Goal: Task Accomplishment & Management: Complete application form

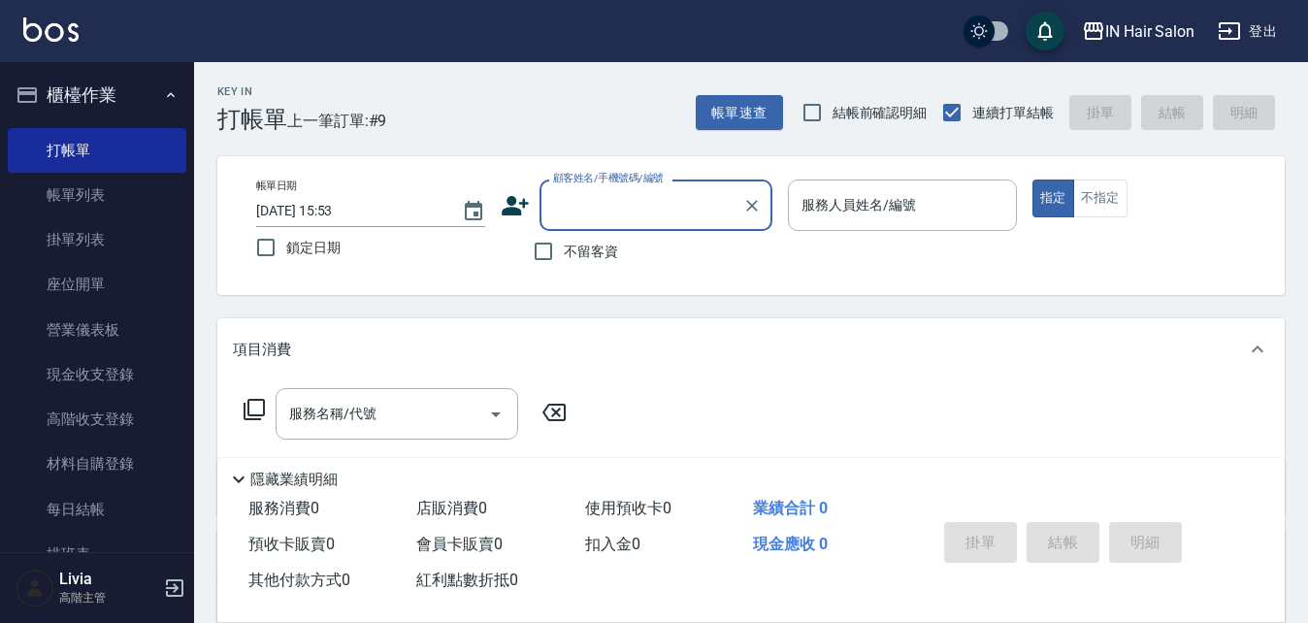
type input "R"
click at [580, 249] on li "[PERSON_NAME]/0975015329/679589" at bounding box center [655, 255] width 233 height 32
type input "[PERSON_NAME]/0975015329/679589"
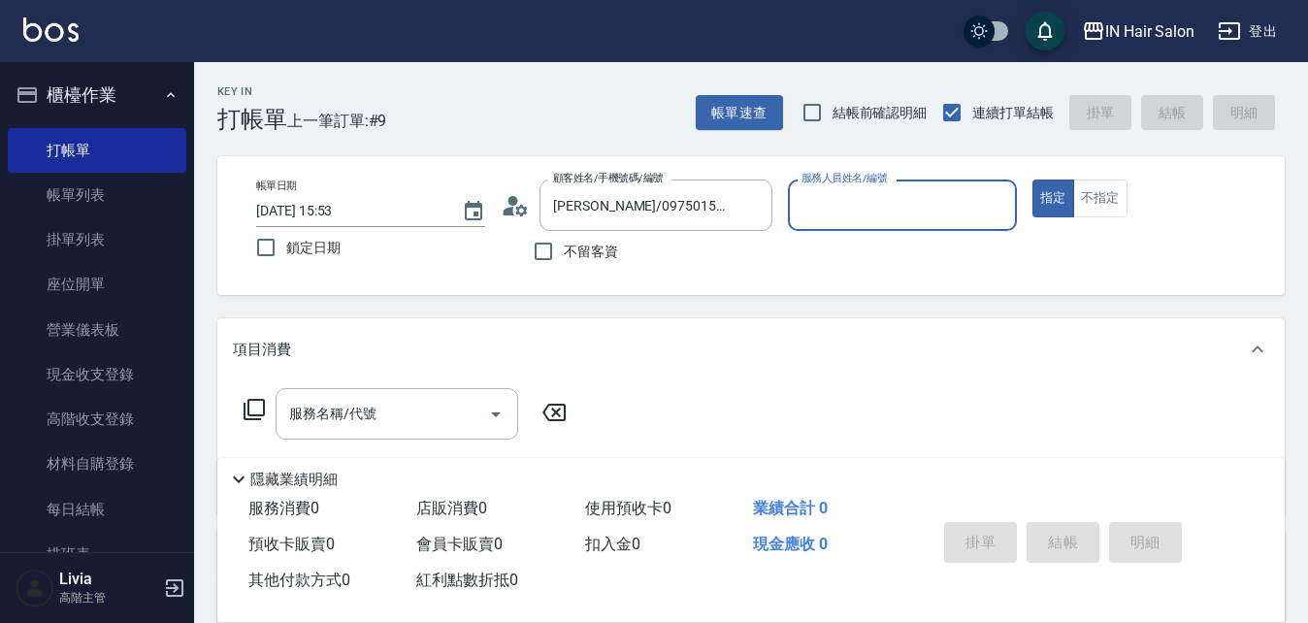
type input "8號店長Livia-8"
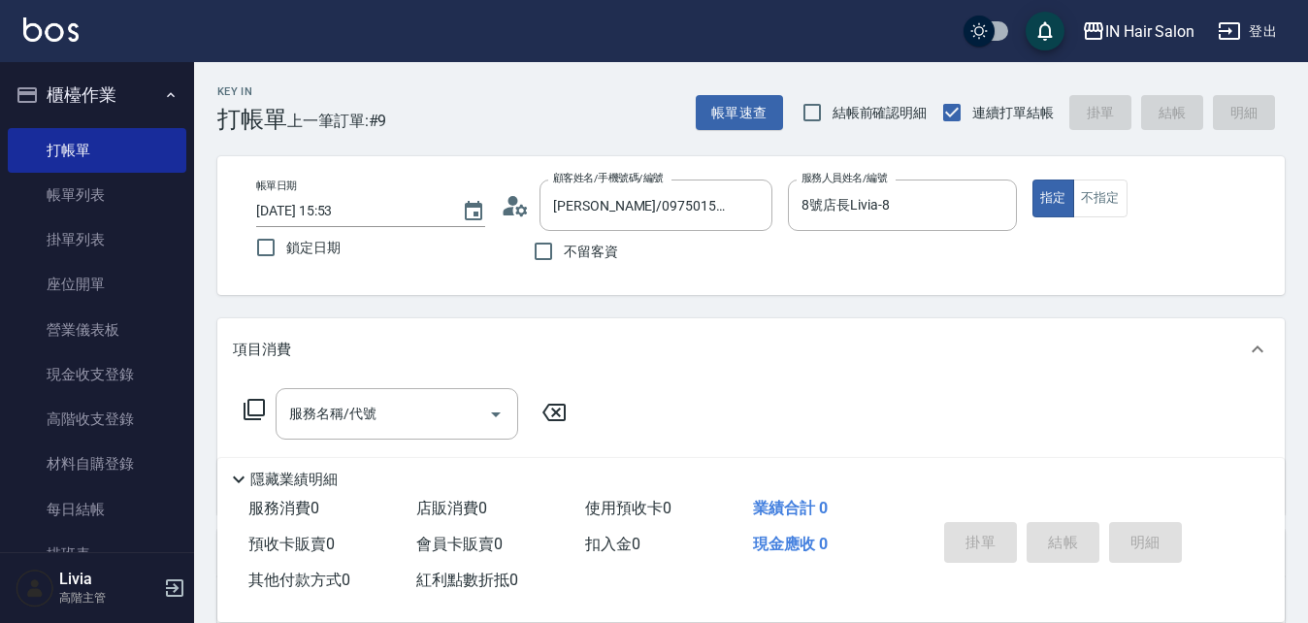
click at [515, 203] on circle at bounding box center [513, 201] width 10 height 10
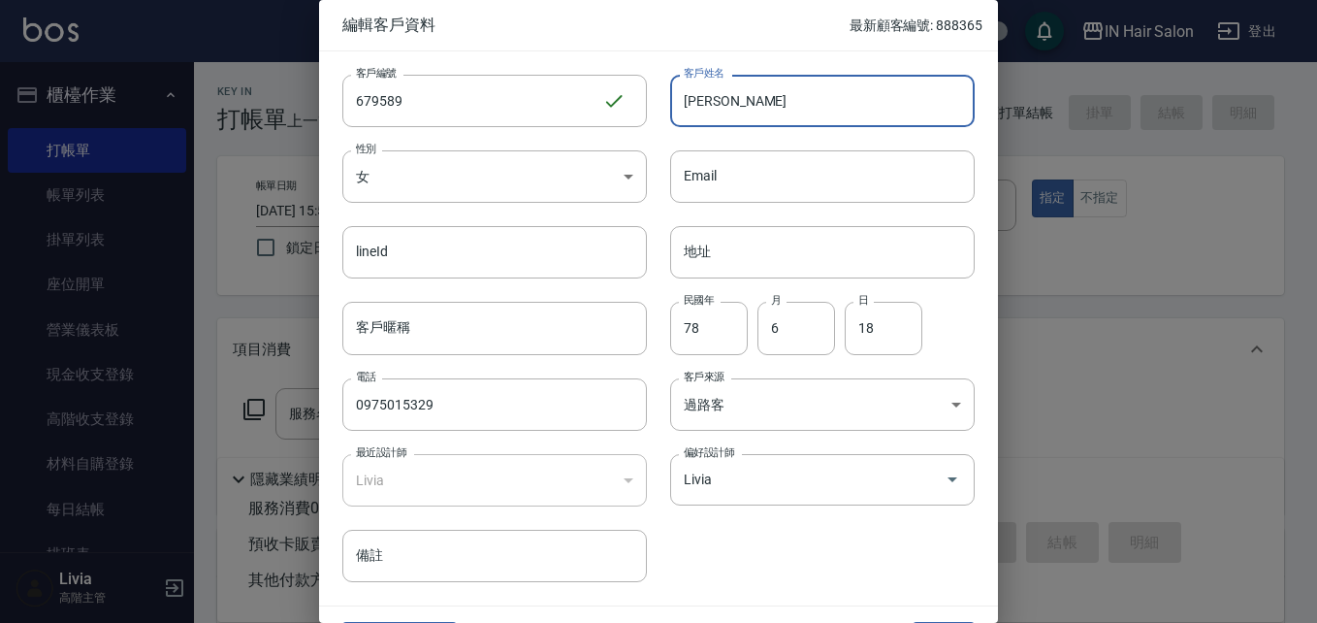
click at [747, 111] on input "[PERSON_NAME]" at bounding box center [822, 101] width 305 height 52
click at [678, 102] on input "[PERSON_NAME]" at bounding box center [822, 101] width 305 height 52
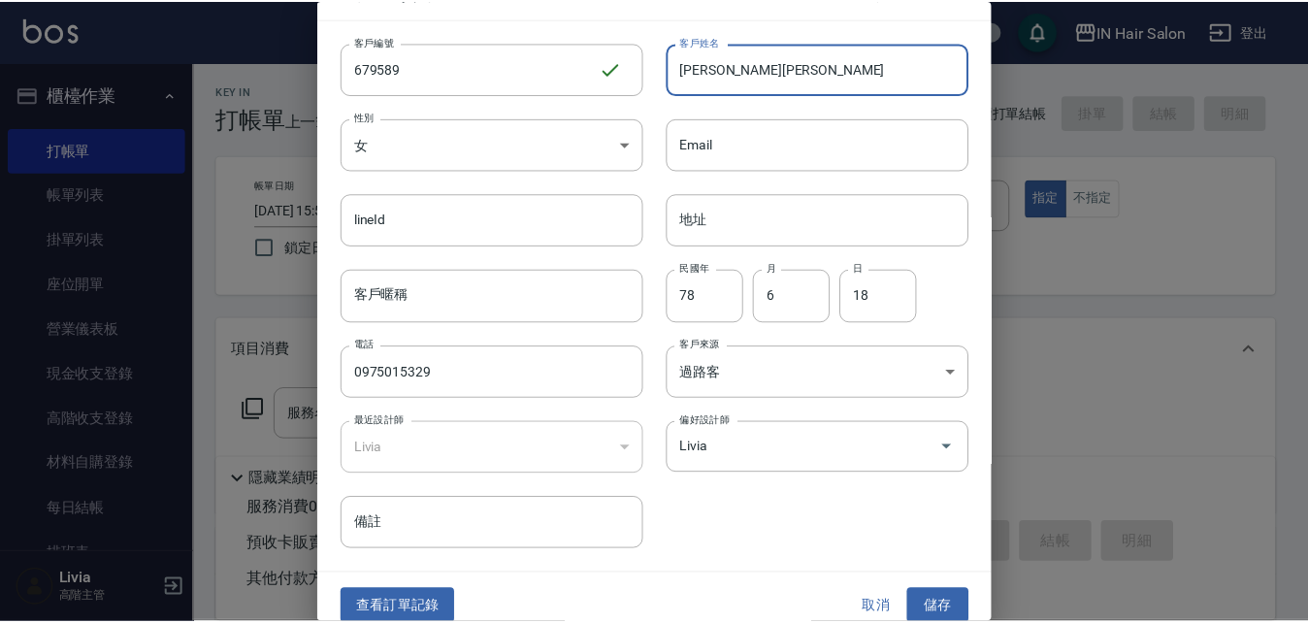
scroll to position [49, 0]
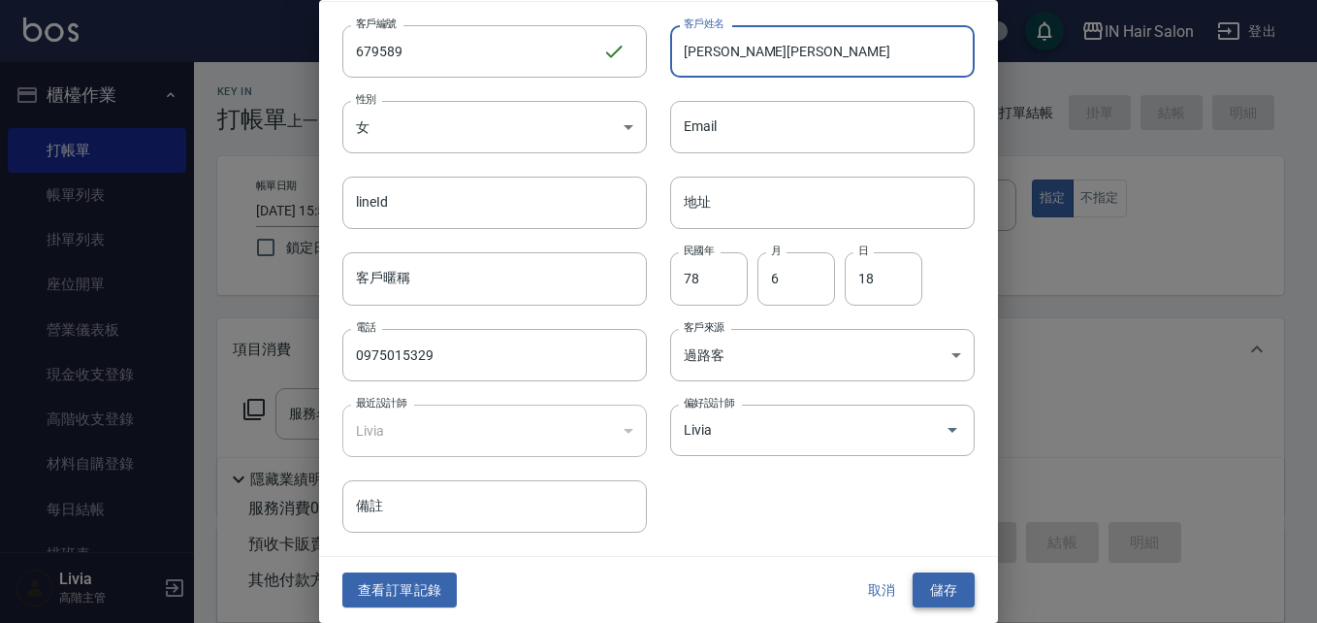
type input "[PERSON_NAME][PERSON_NAME]"
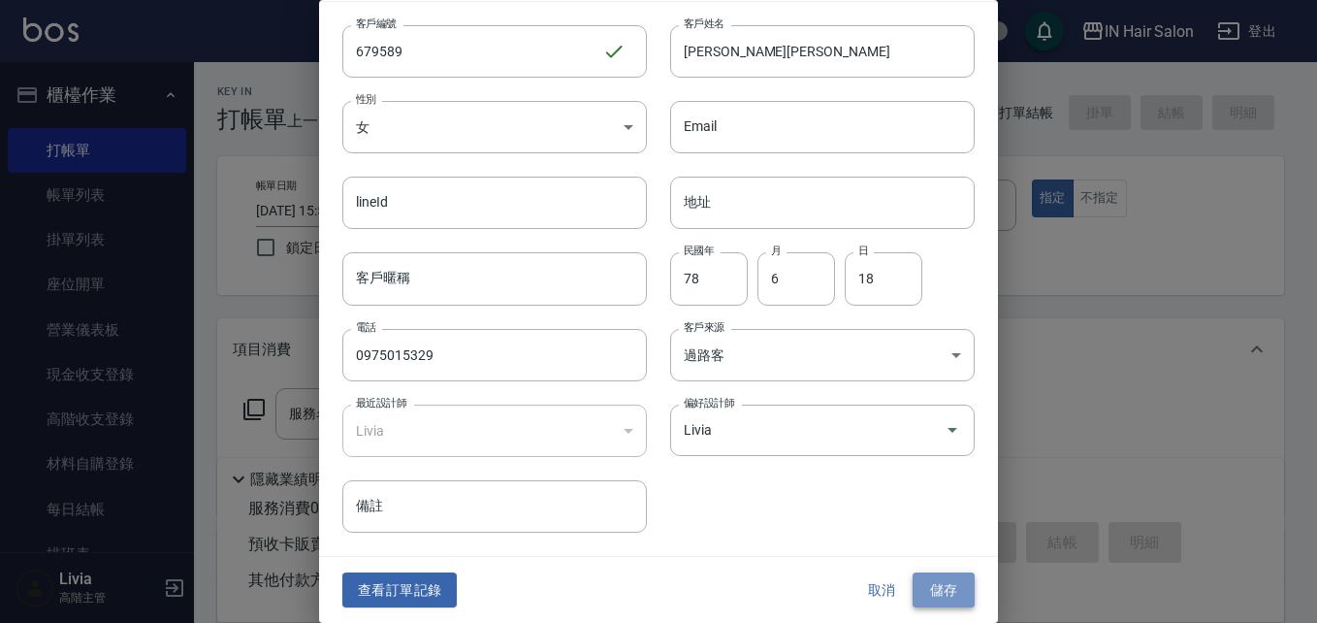
click at [925, 581] on button "儲存" at bounding box center [944, 590] width 62 height 36
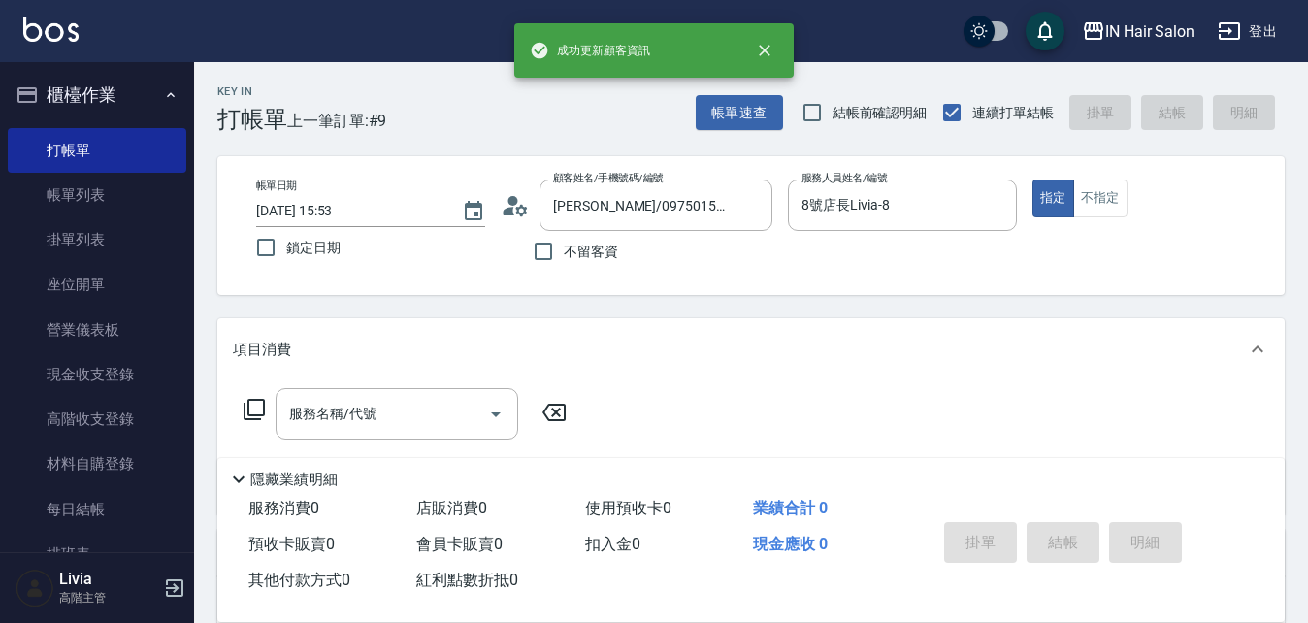
click at [252, 404] on icon at bounding box center [254, 409] width 23 height 23
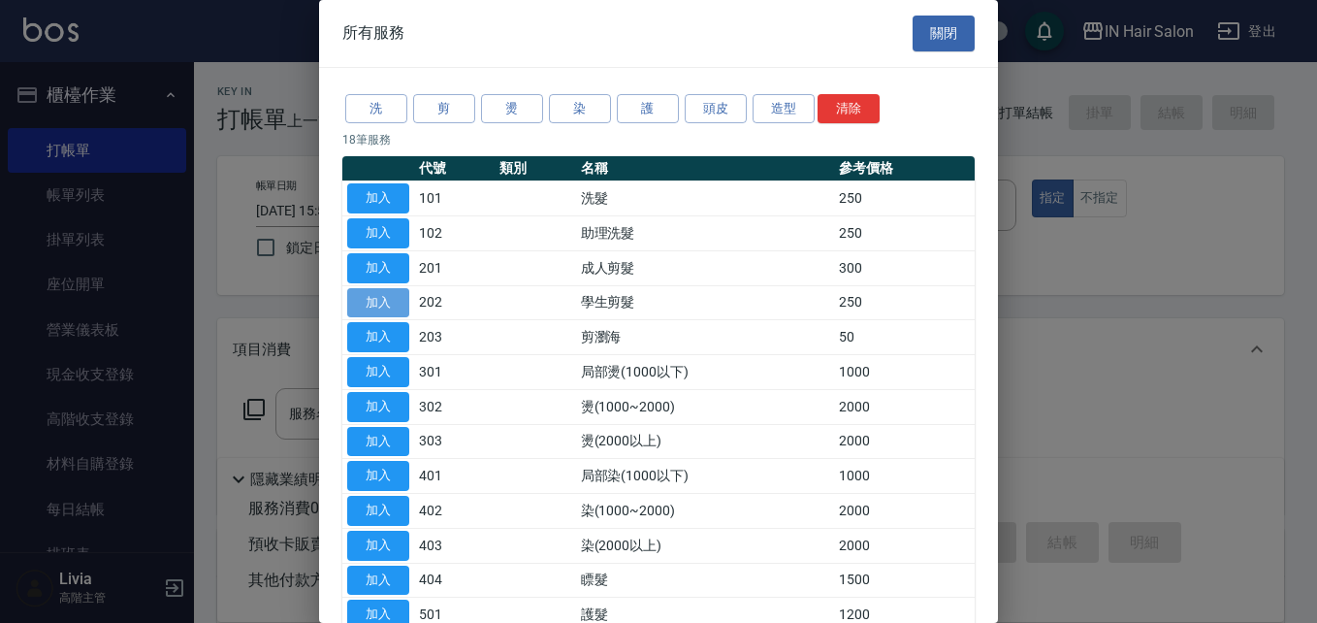
click at [376, 299] on button "加入" at bounding box center [378, 303] width 62 height 30
type input "學生剪髮(202)"
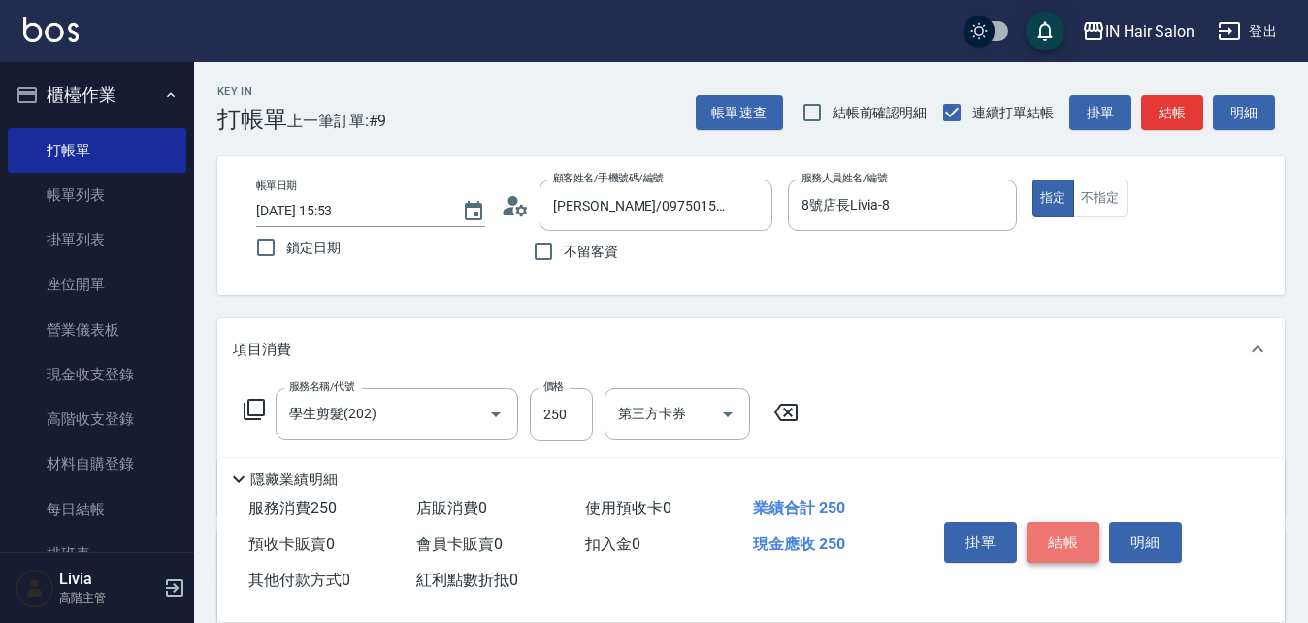
click at [1051, 528] on button "結帳" at bounding box center [1062, 542] width 73 height 41
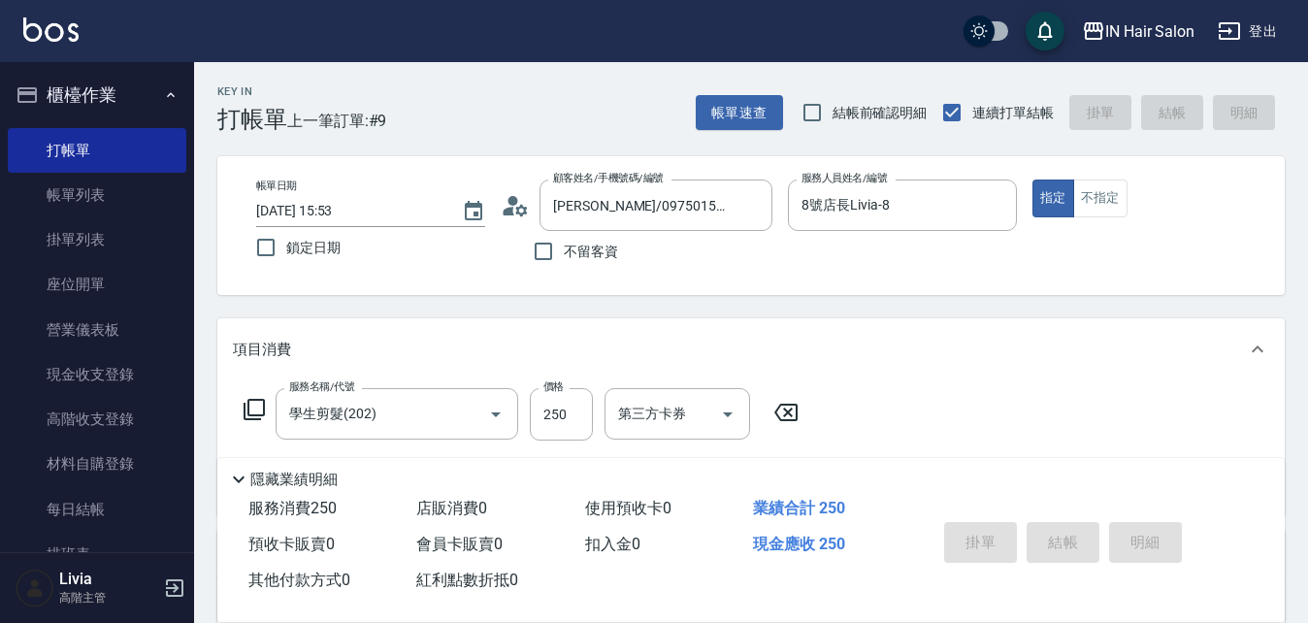
type input "[DATE] 16:48"
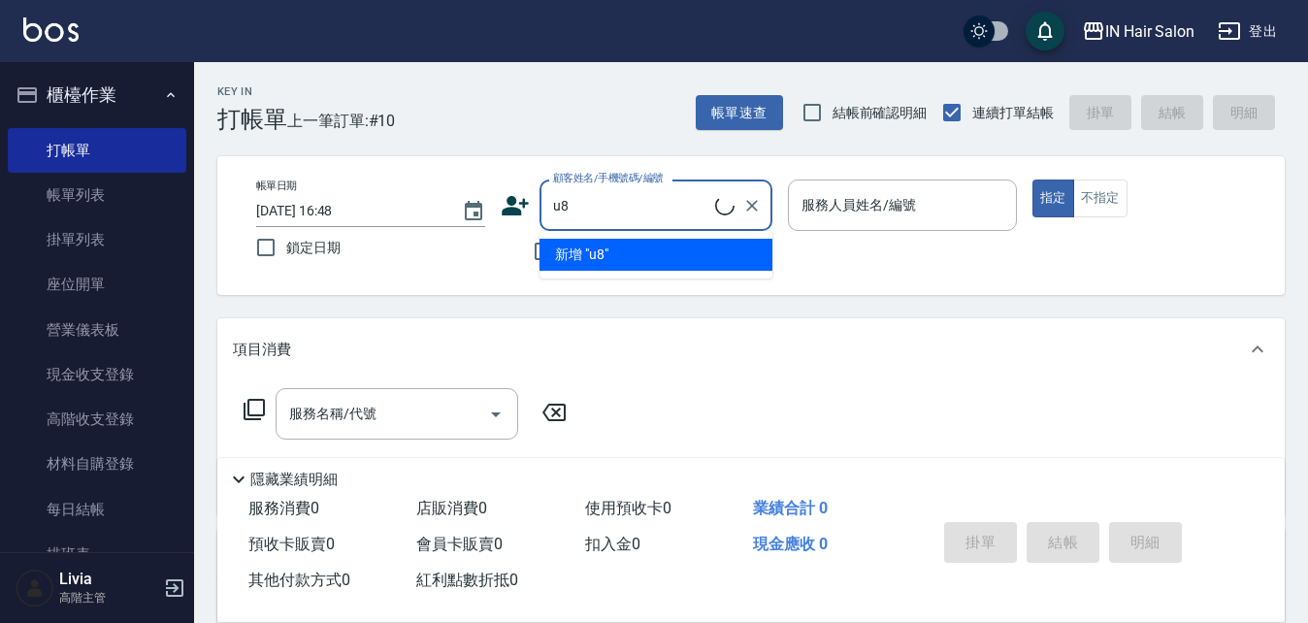
type input "u"
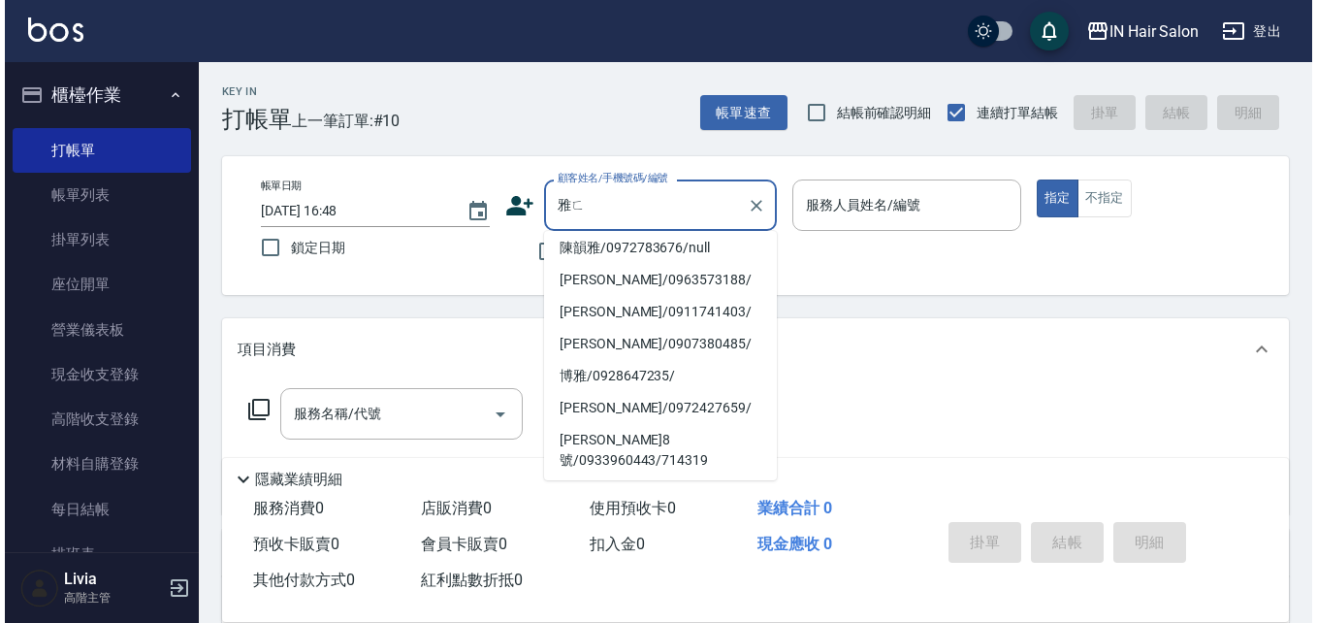
scroll to position [0, 0]
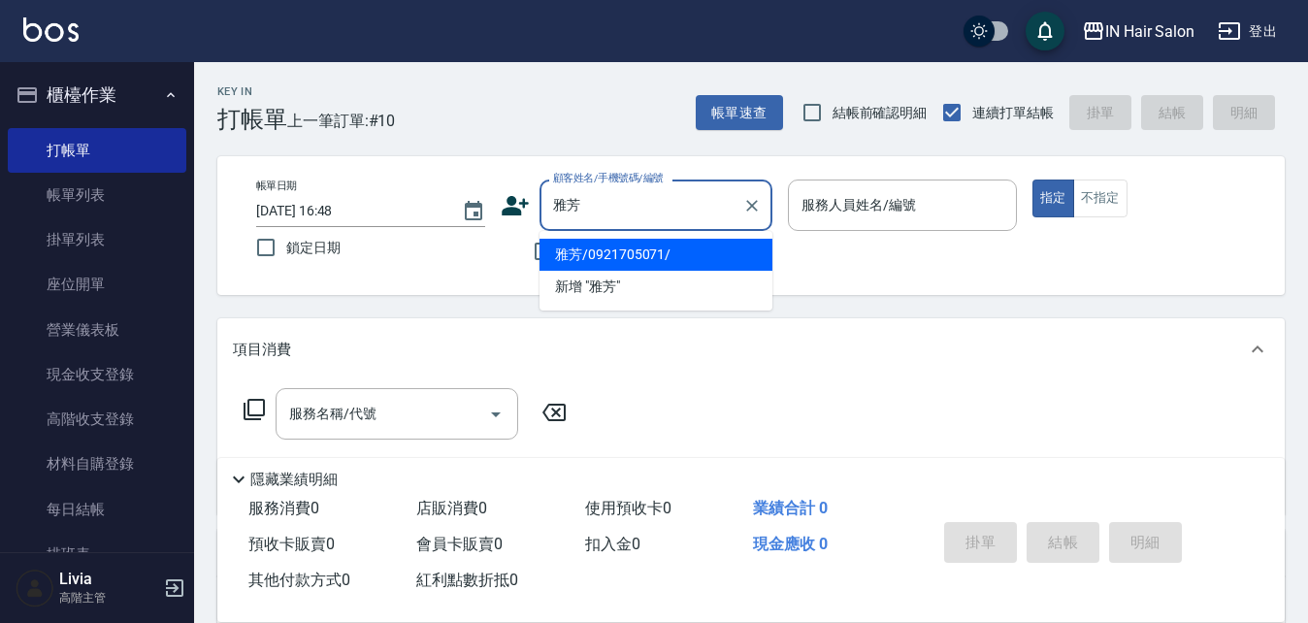
click at [574, 251] on li "雅芳/0921705071/" at bounding box center [655, 255] width 233 height 32
type input "雅芳/0921705071/"
type input "7號設計師[PERSON_NAME]-7"
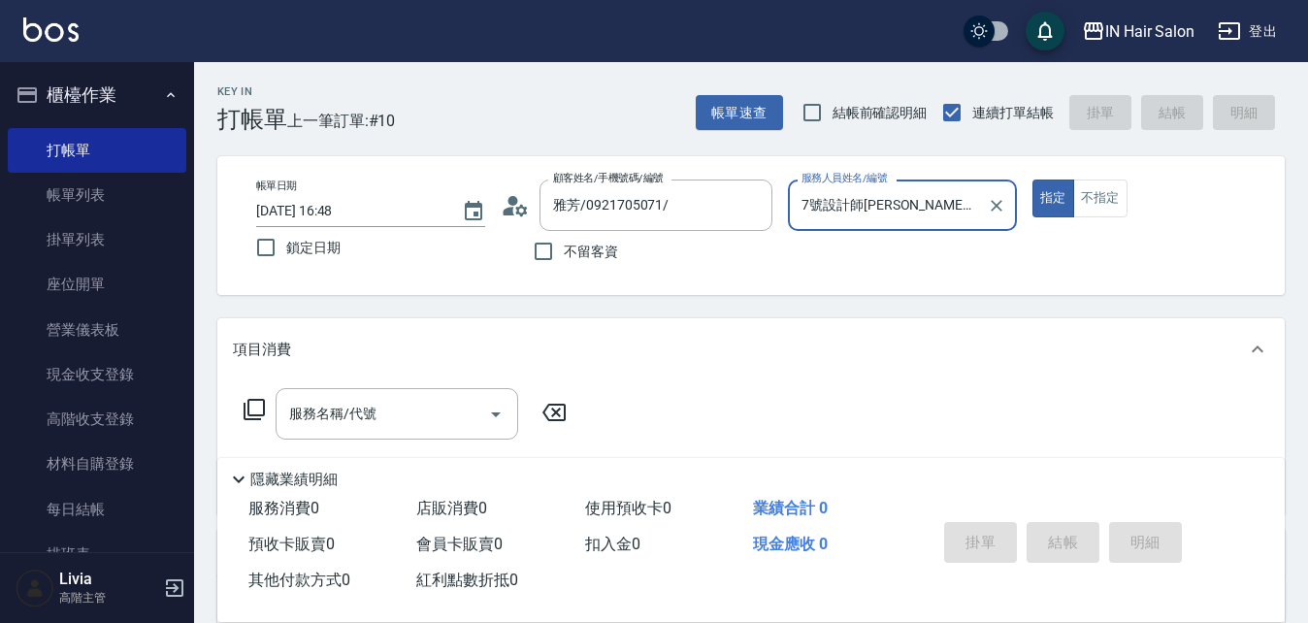
click at [511, 201] on circle at bounding box center [513, 201] width 10 height 10
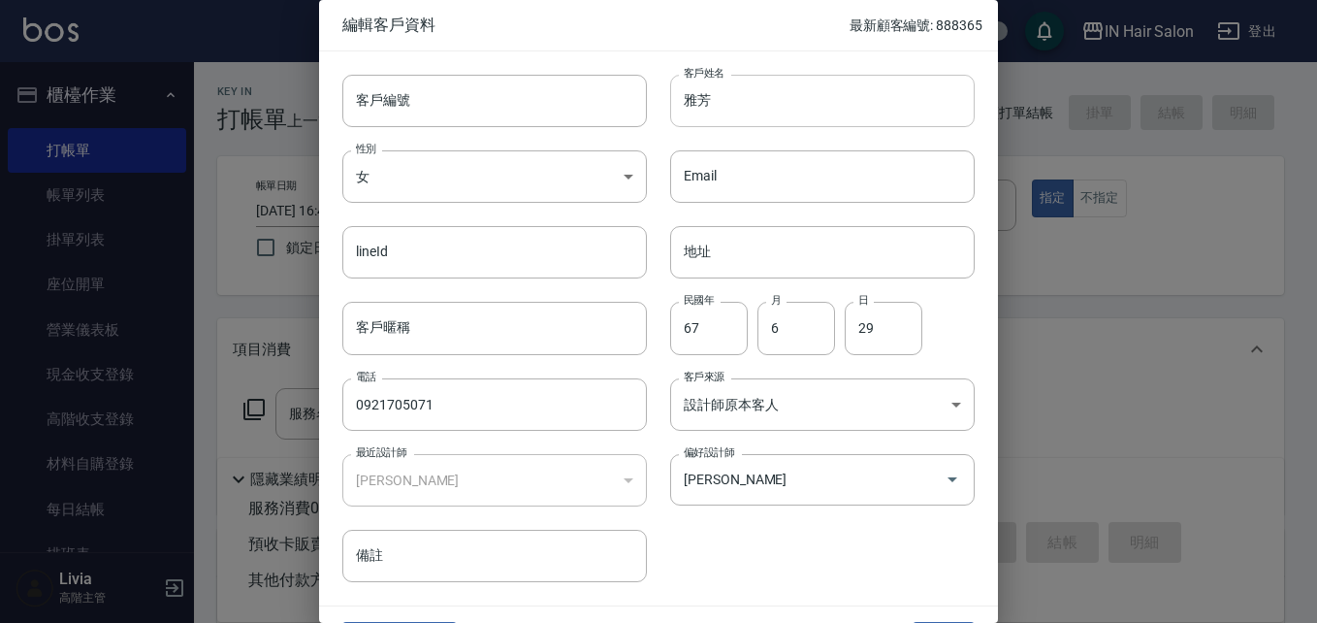
click at [728, 82] on input "雅芳" at bounding box center [822, 101] width 305 height 52
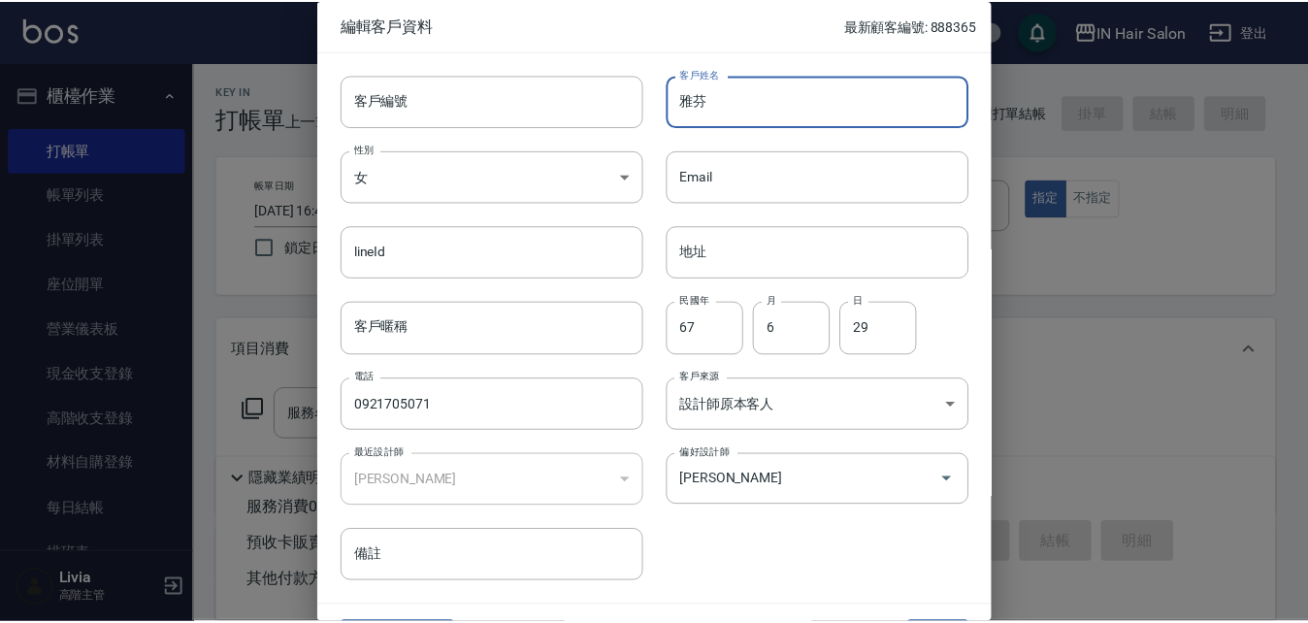
scroll to position [49, 0]
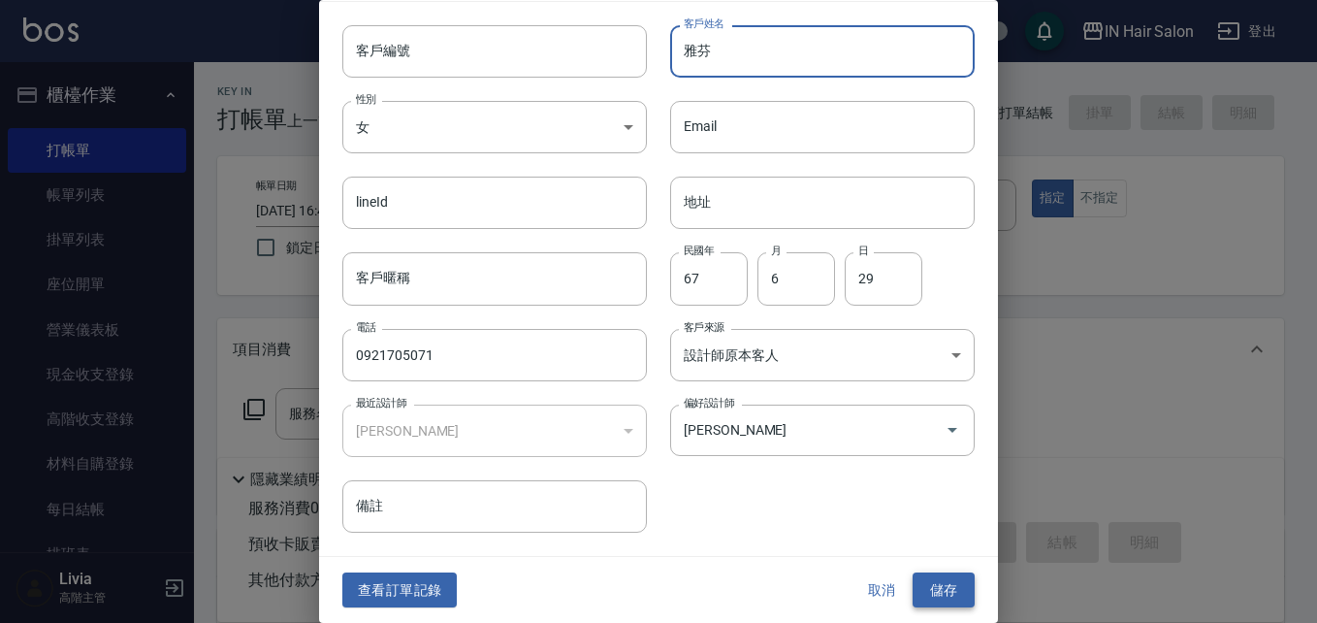
type input "雅芬"
click at [926, 581] on button "儲存" at bounding box center [944, 590] width 62 height 36
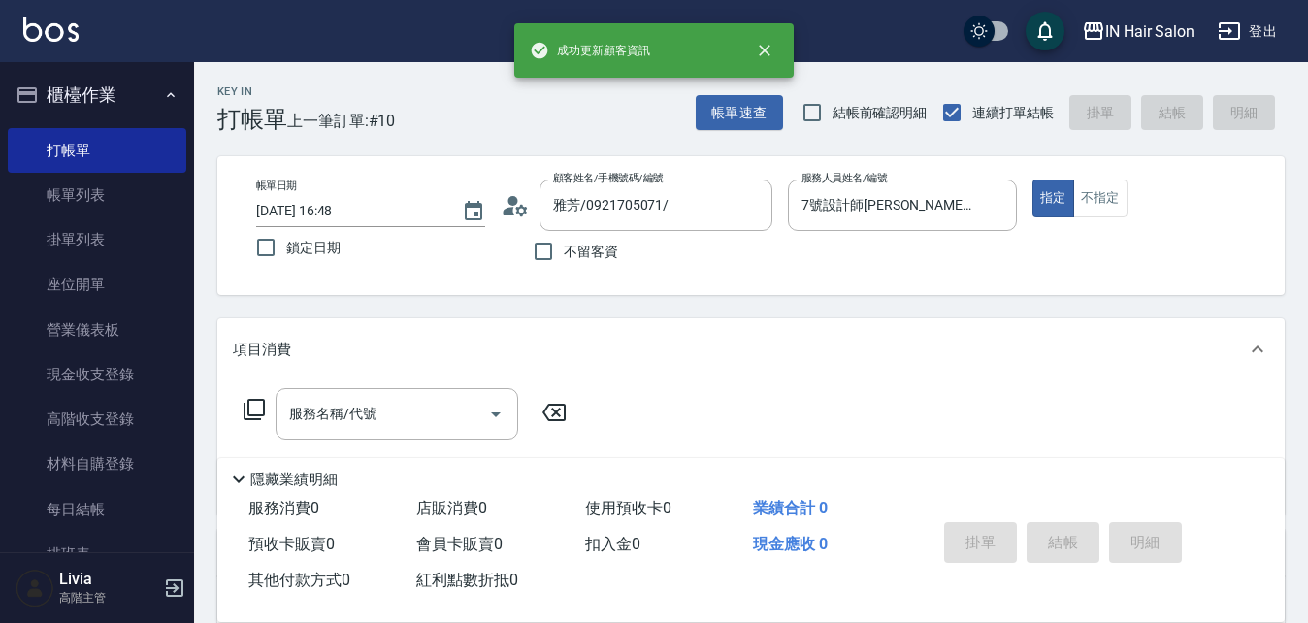
click at [250, 405] on icon at bounding box center [254, 409] width 23 height 23
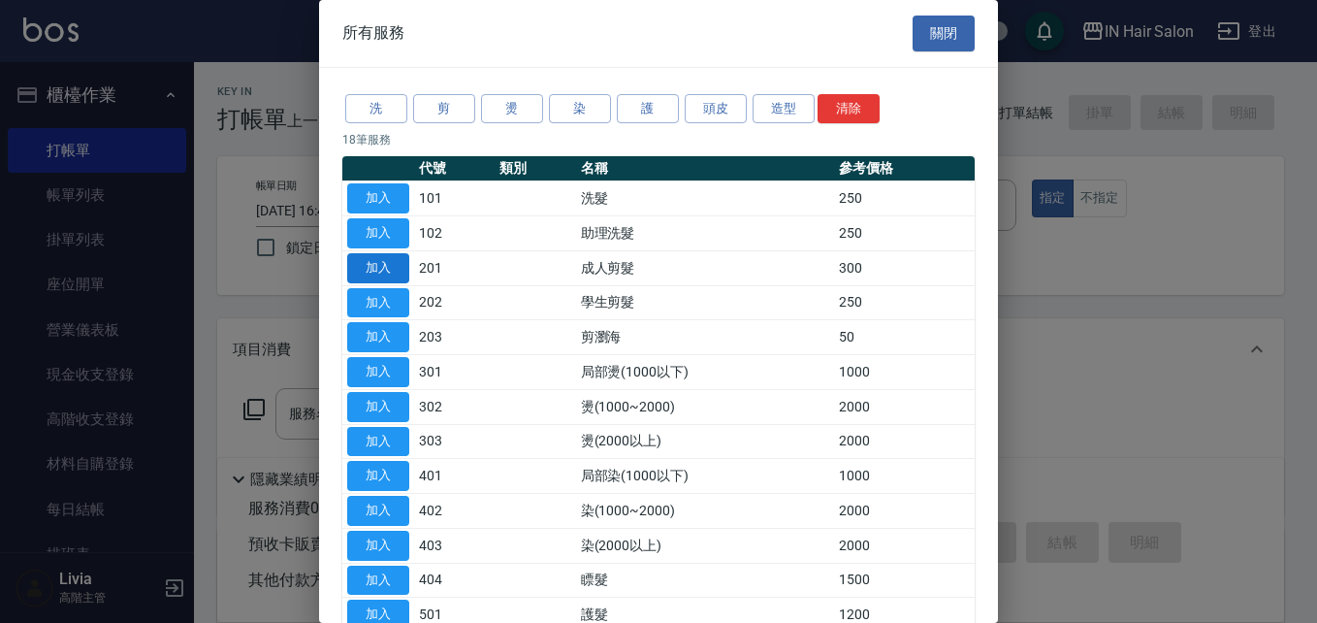
click at [384, 265] on button "加入" at bounding box center [378, 268] width 62 height 30
type input "成人剪髮(201)"
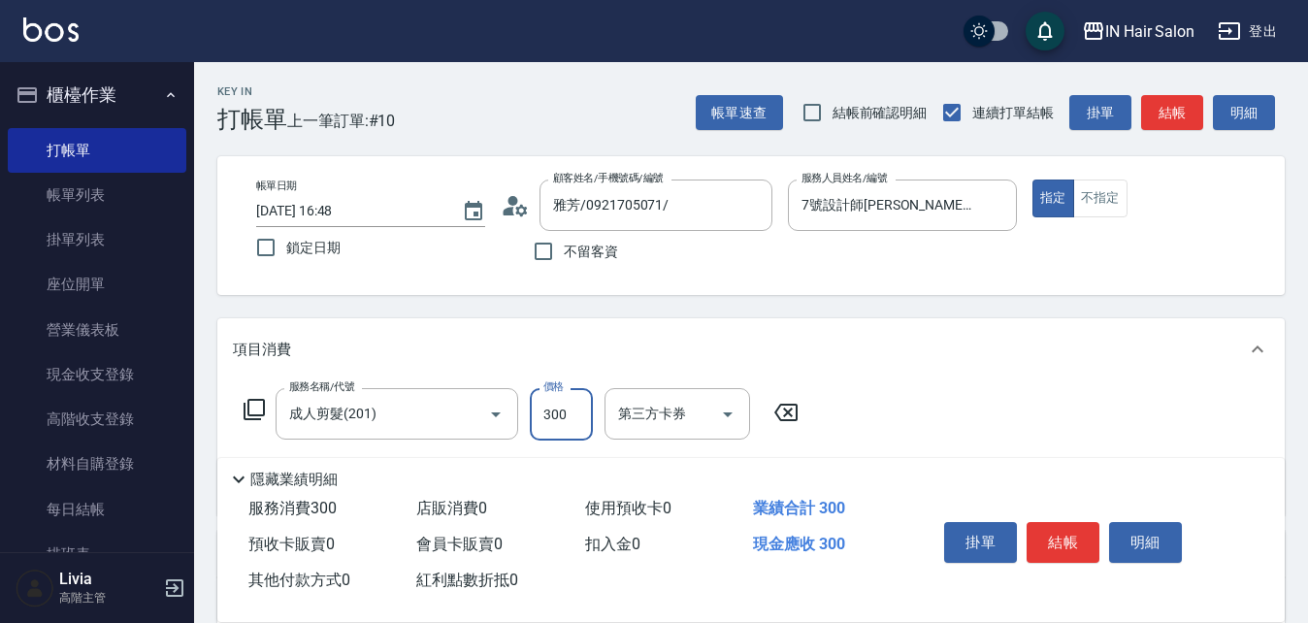
click at [569, 408] on input "300" at bounding box center [561, 414] width 63 height 52
type input "400"
click at [922, 407] on div "服務名稱/代號 成人剪髮(201) 服務名稱/代號 價格 400 價格 第三方卡券 第三方卡券" at bounding box center [750, 447] width 1067 height 135
click at [1059, 535] on button "結帳" at bounding box center [1062, 542] width 73 height 41
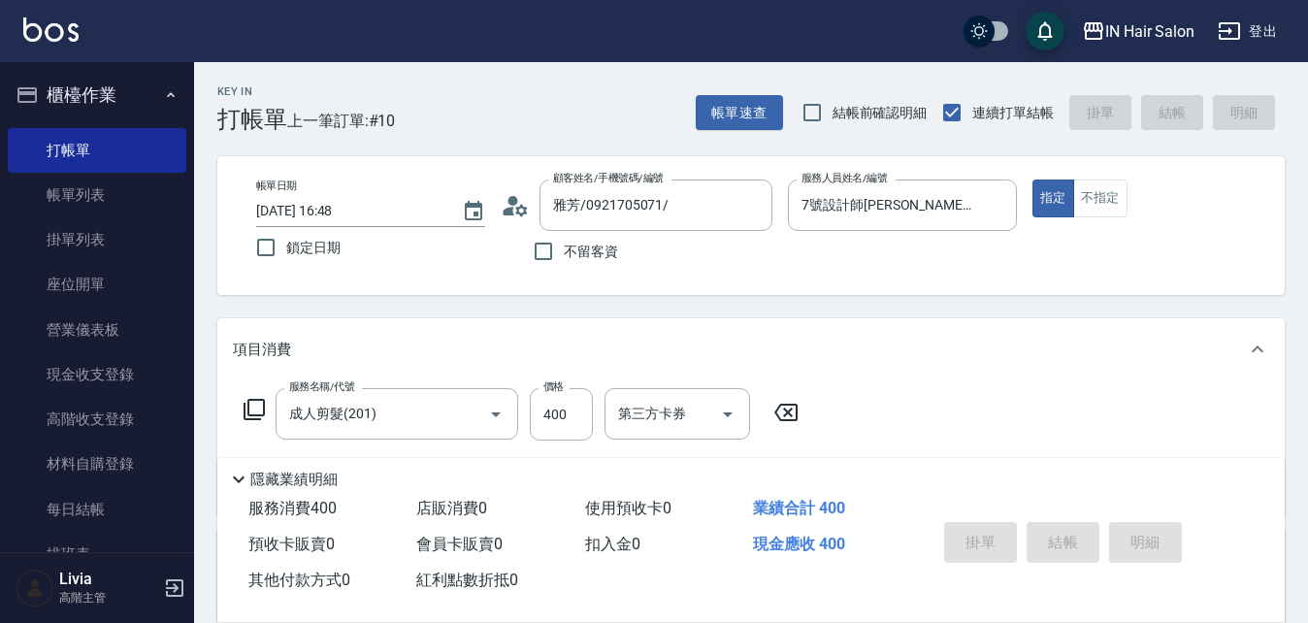
type input "[DATE] 17:05"
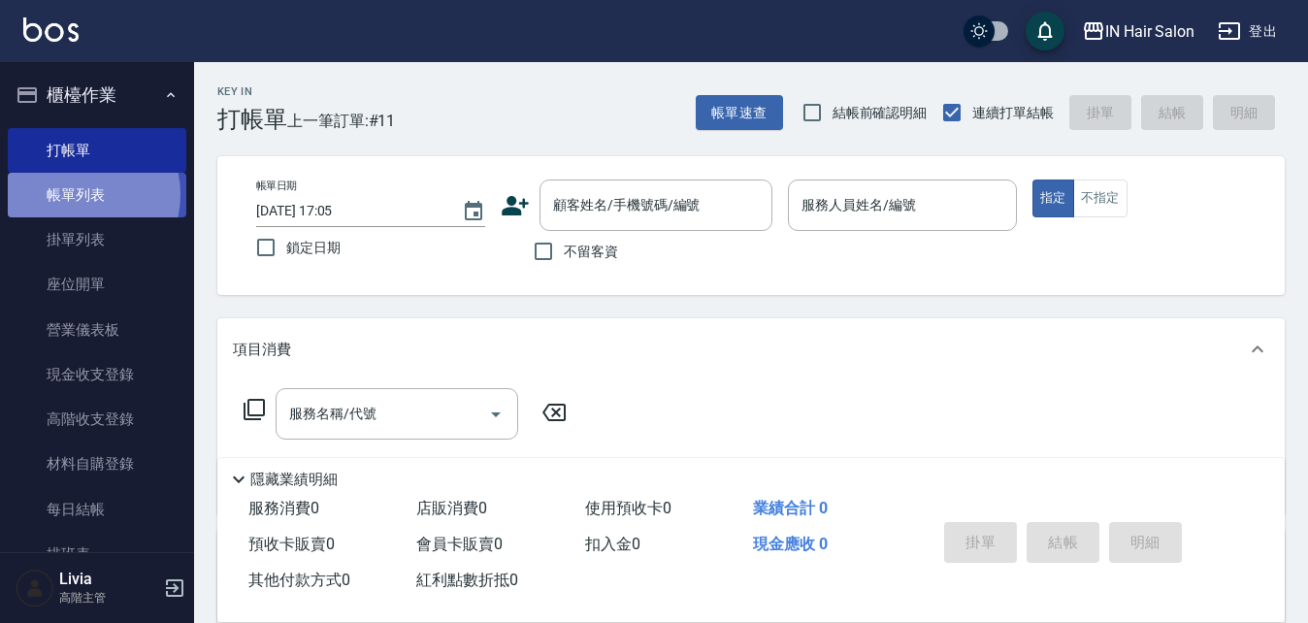
click at [72, 195] on link "帳單列表" at bounding box center [97, 195] width 178 height 45
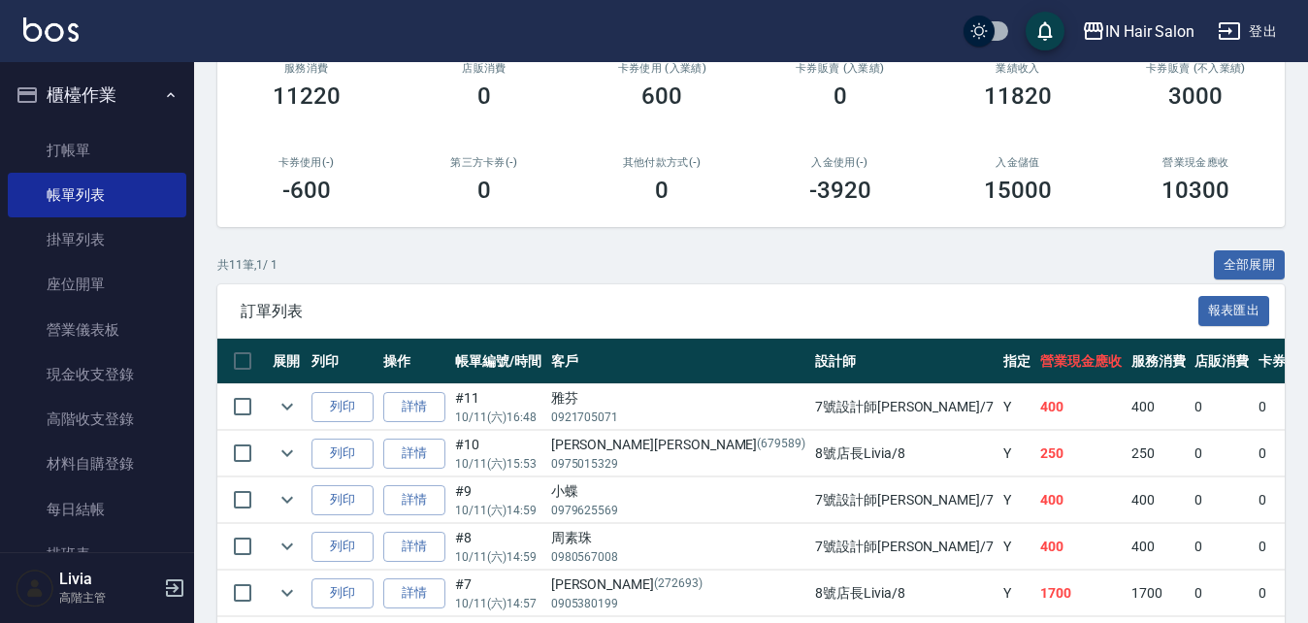
scroll to position [291, 0]
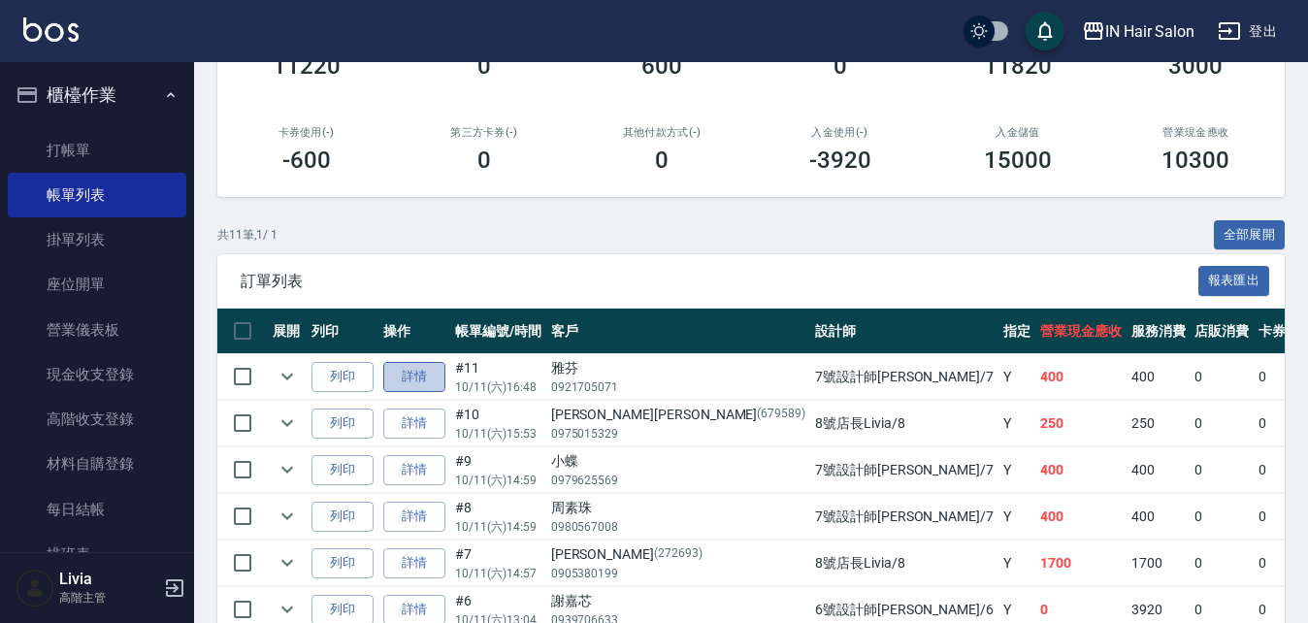
click at [411, 373] on link "詳情" at bounding box center [414, 377] width 62 height 30
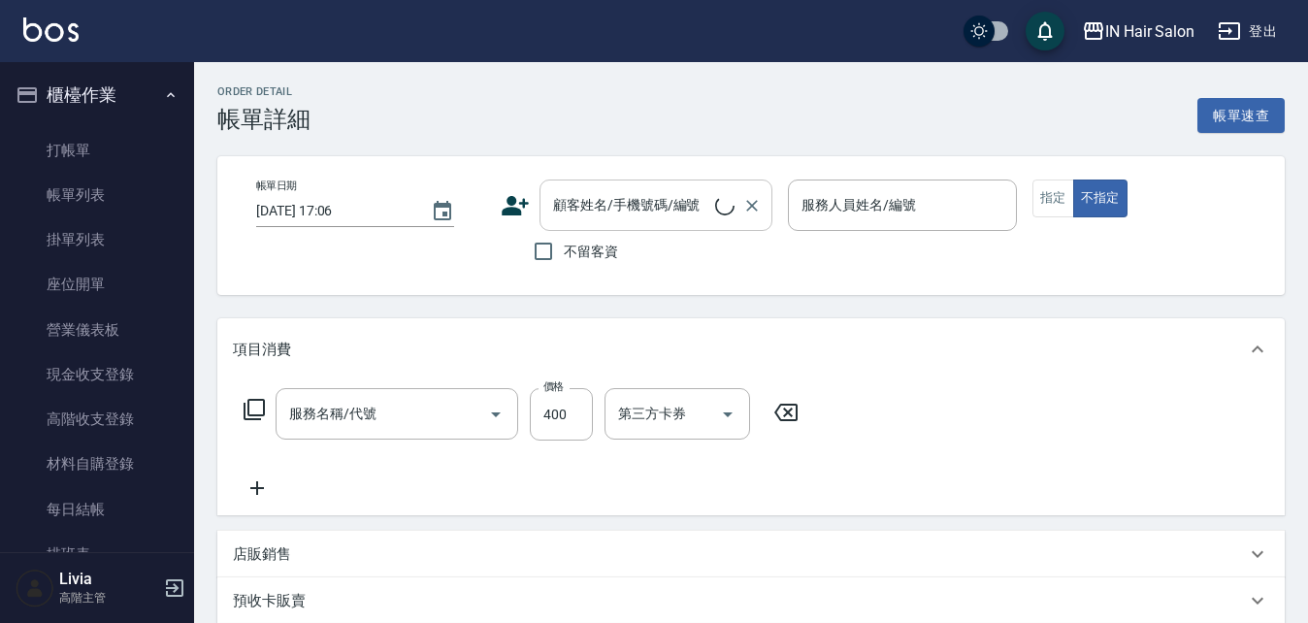
type input "成人剪髮(201)"
type input "[DATE] 16:48"
type input "7號設計師[PERSON_NAME]-7"
type input "雅芬/0921705071/"
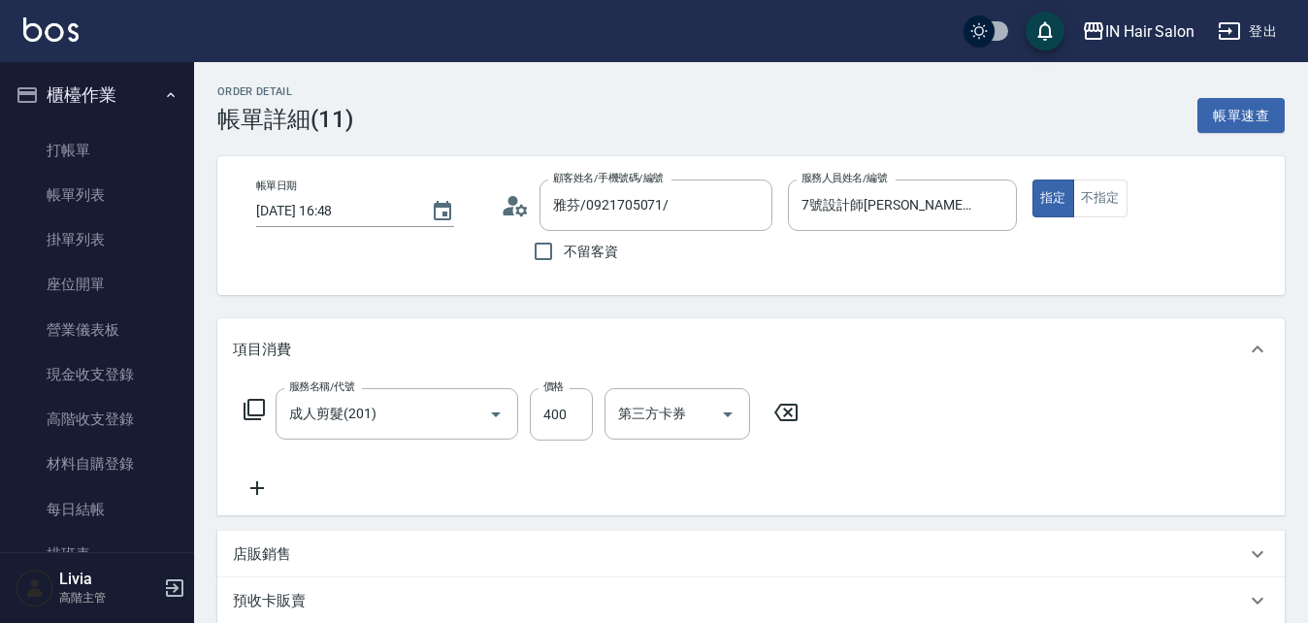
click at [511, 205] on circle at bounding box center [513, 201] width 10 height 10
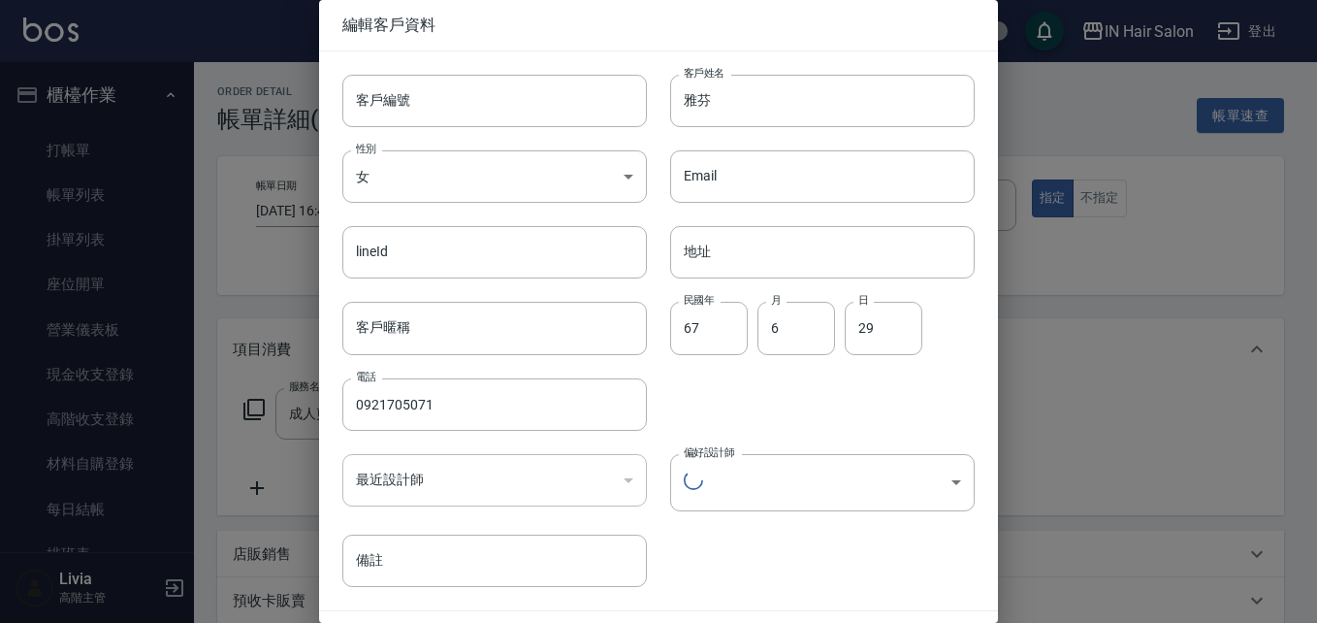
type input "5fa1b0e4-73f5-432a-955e-73151ac510c3"
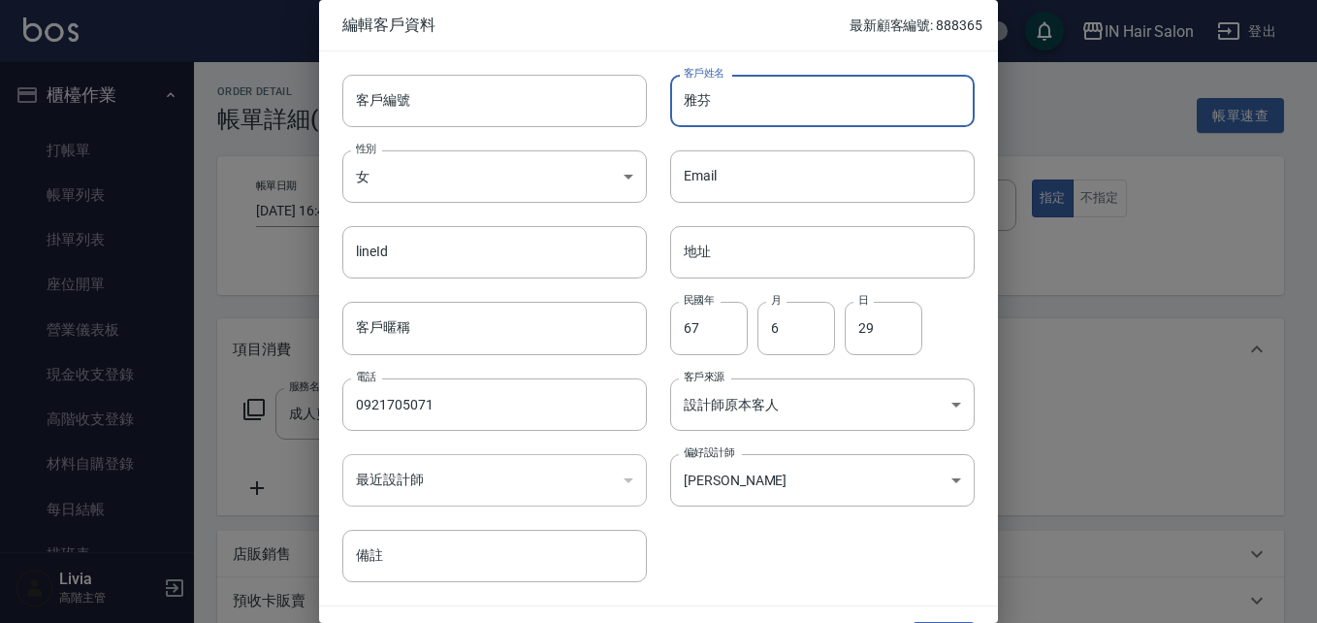
click at [712, 108] on input "雅芬" at bounding box center [822, 101] width 305 height 52
type input "雅芳"
click at [769, 536] on div "客戶編號 客戶編號 客戶姓名 雅芳 客戶姓名 性別 女 [DEMOGRAPHIC_DATA] 性別 Email Email lineId lineId 地址 …" at bounding box center [647, 316] width 656 height 531
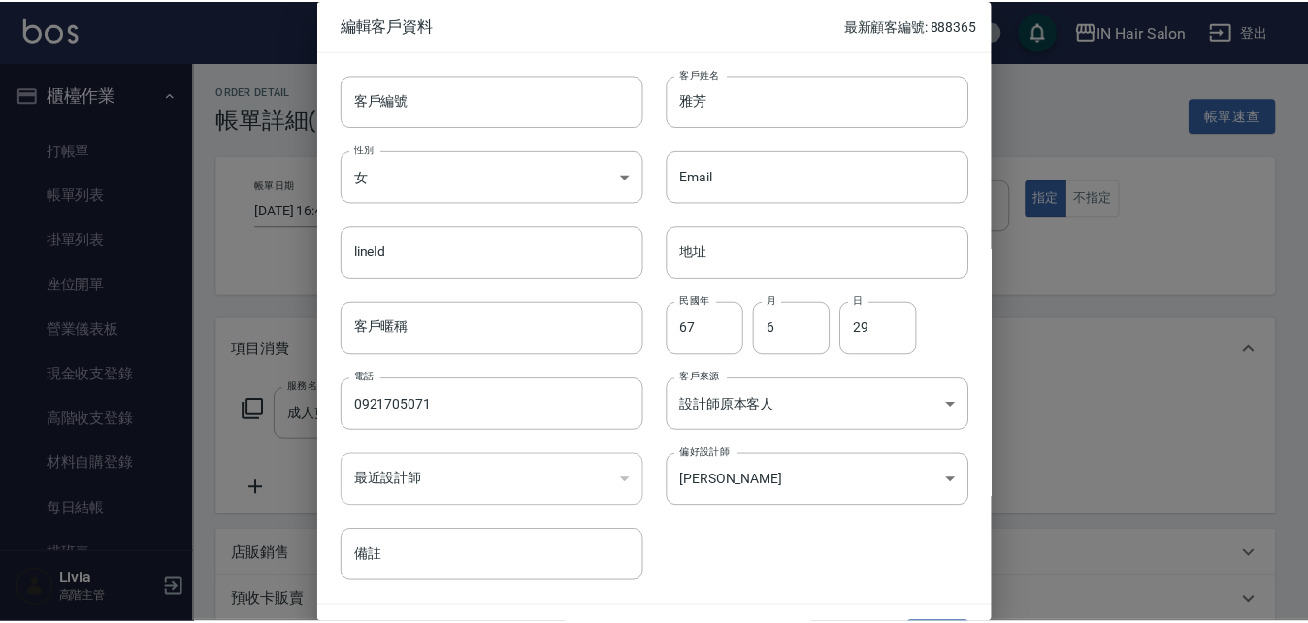
scroll to position [49, 0]
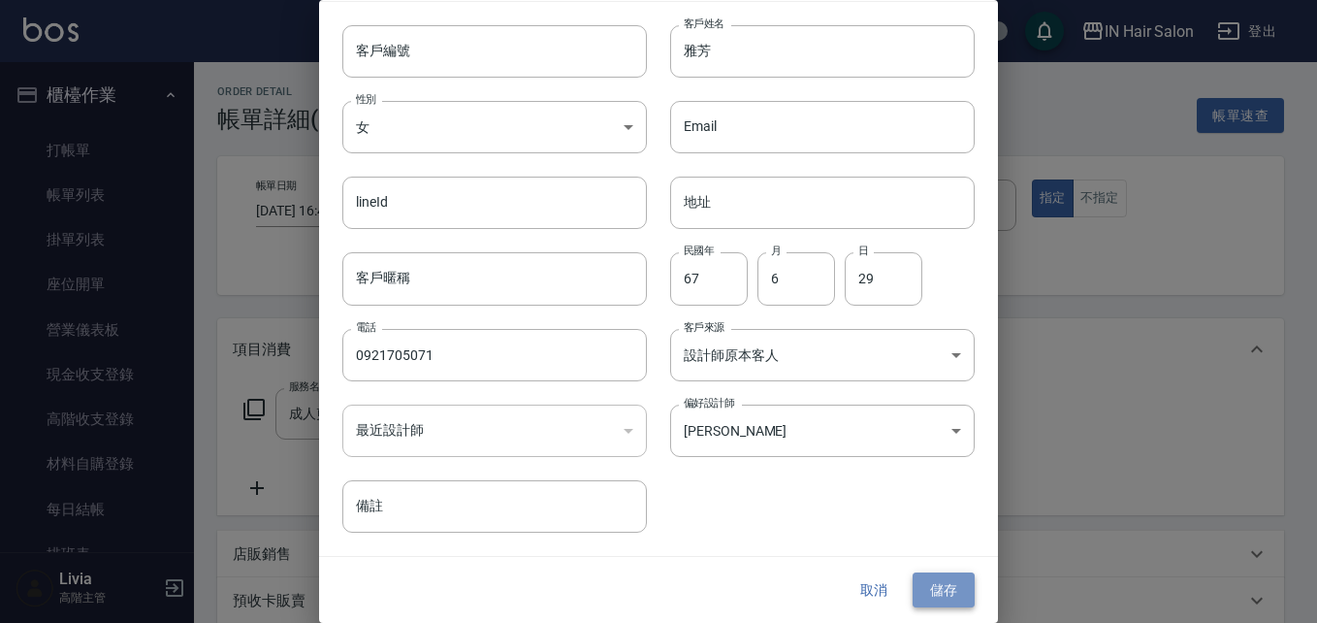
click at [935, 581] on button "儲存" at bounding box center [944, 590] width 62 height 36
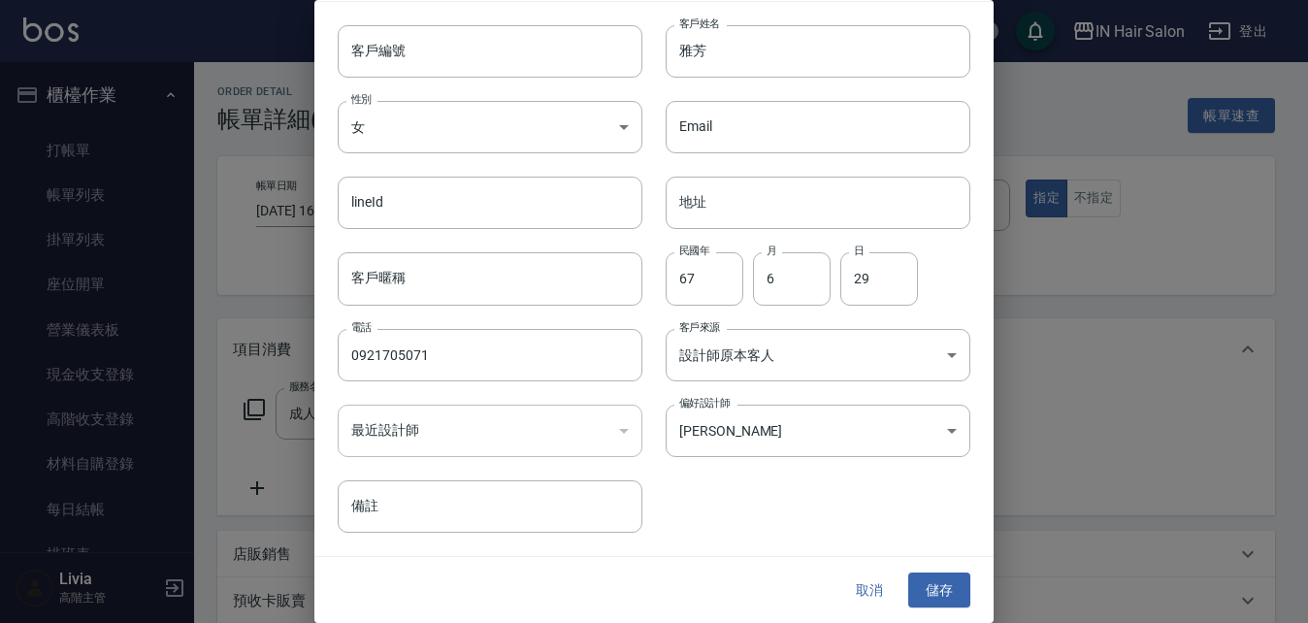
type input "雅芳/0921705071/"
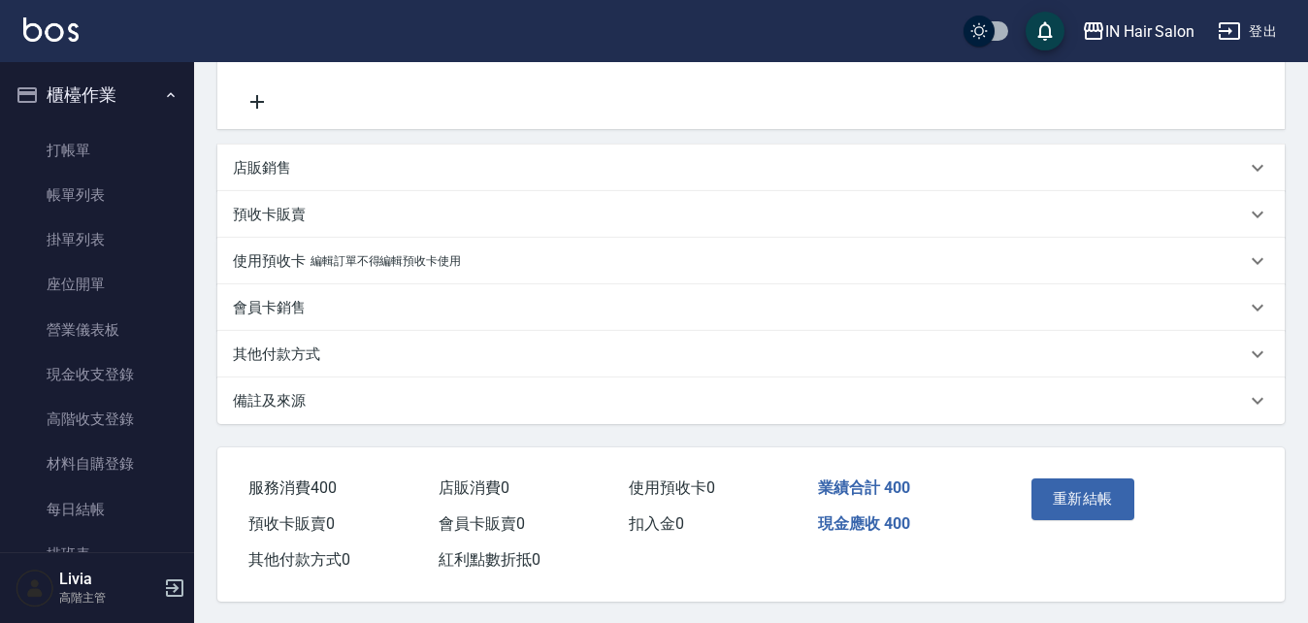
scroll to position [397, 0]
click at [1074, 489] on button "重新結帳" at bounding box center [1082, 496] width 103 height 41
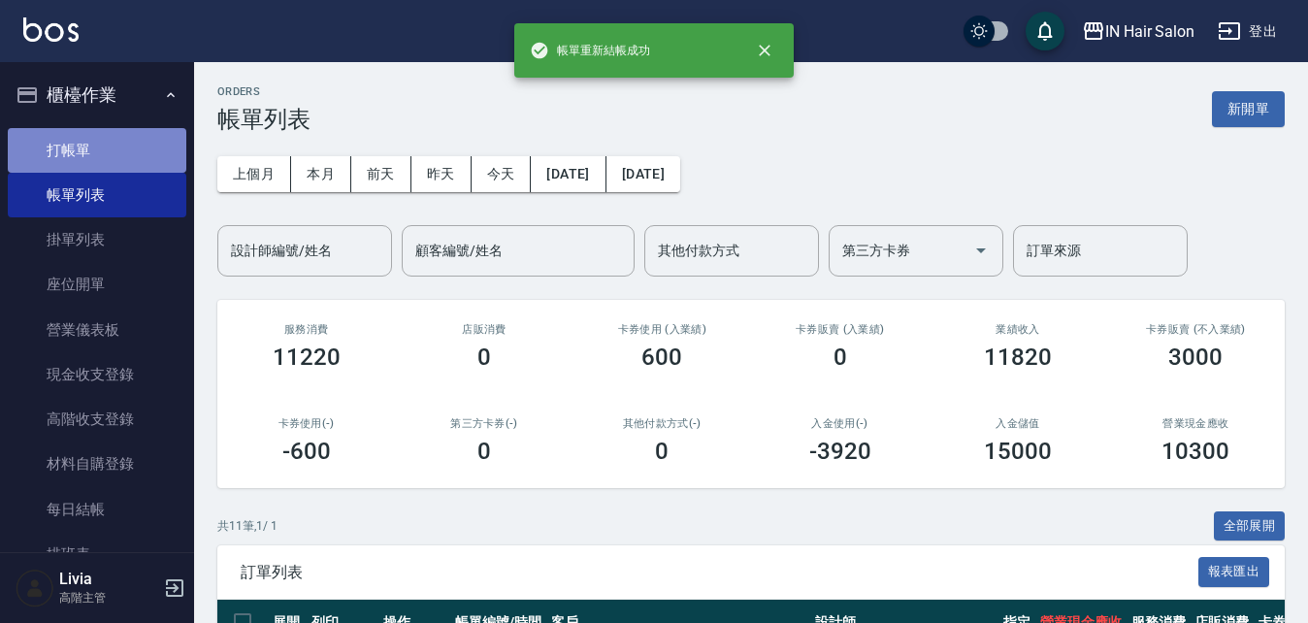
click at [123, 148] on link "打帳單" at bounding box center [97, 150] width 178 height 45
